Goal: Information Seeking & Learning: Learn about a topic

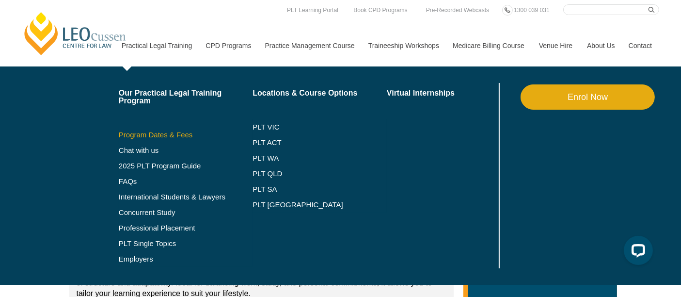
click at [151, 136] on link "Program Dates & Fees" at bounding box center [186, 135] width 134 height 8
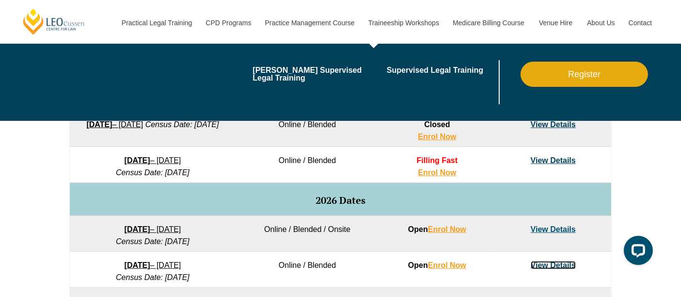
scroll to position [475, 0]
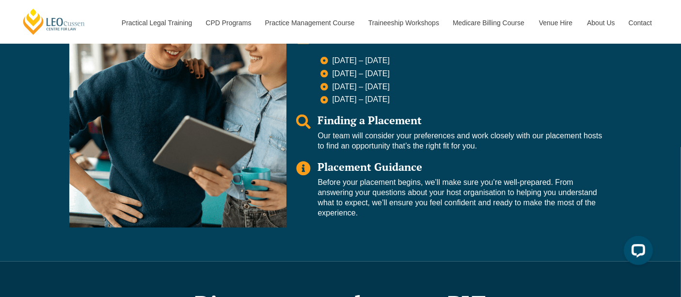
scroll to position [838, 0]
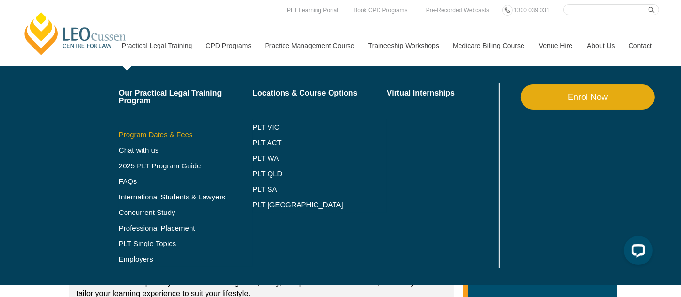
click at [148, 133] on link "Program Dates & Fees" at bounding box center [186, 135] width 134 height 8
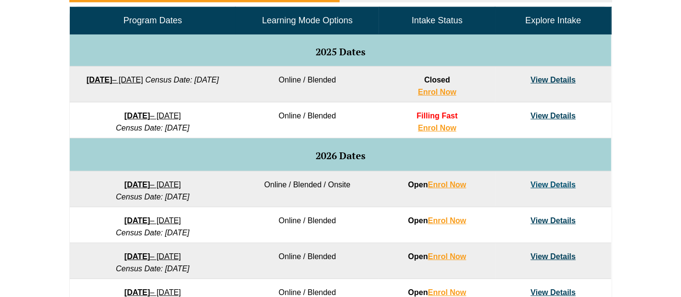
scroll to position [516, 0]
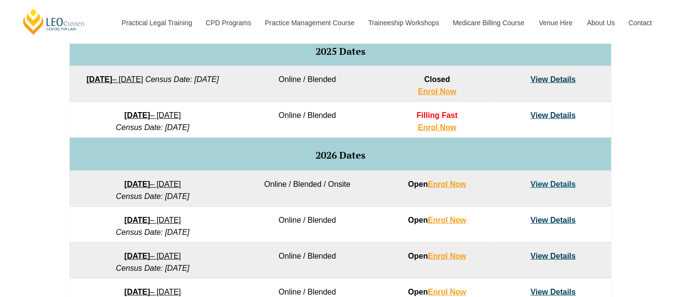
click at [541, 183] on link "View Details" at bounding box center [553, 184] width 45 height 8
